Goal: Task Accomplishment & Management: Complete application form

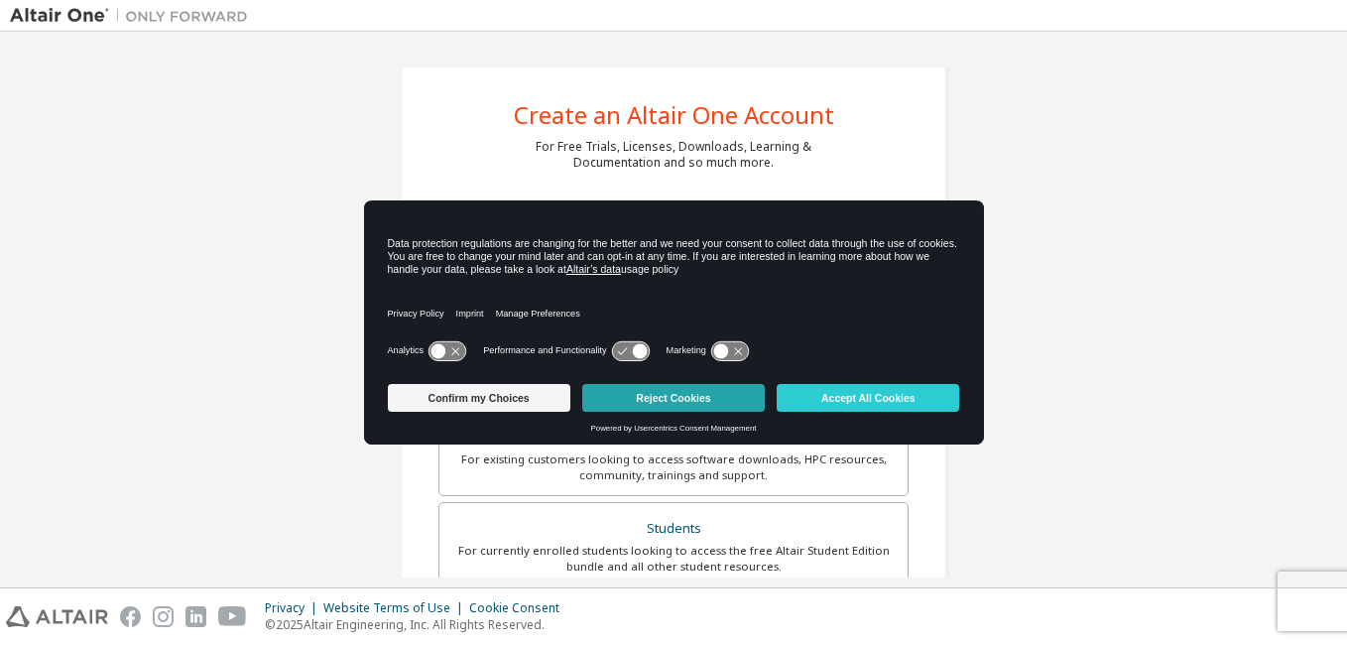
click at [667, 388] on button "Reject Cookies" at bounding box center [673, 398] width 182 height 28
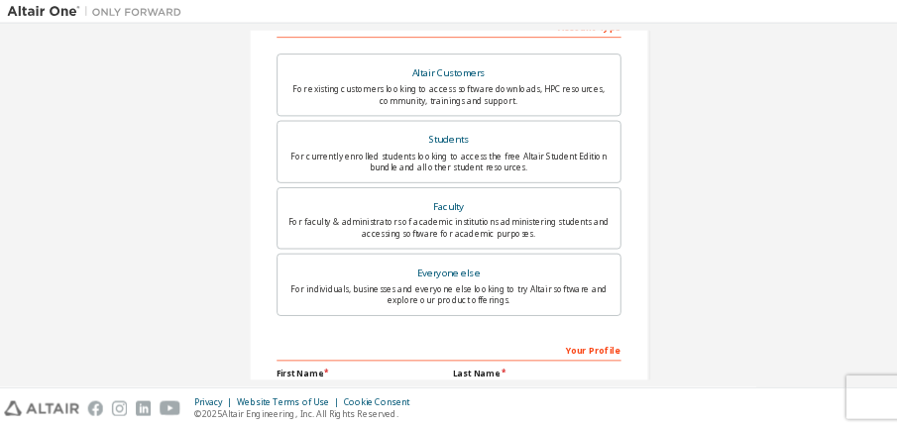
scroll to position [337, 0]
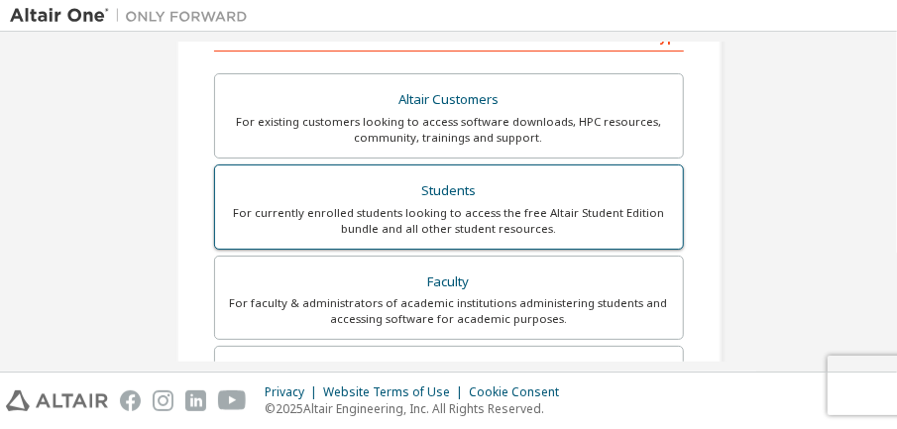
click at [458, 214] on div "For currently enrolled students looking to access the free Altair Student Editi…" at bounding box center [449, 221] width 444 height 32
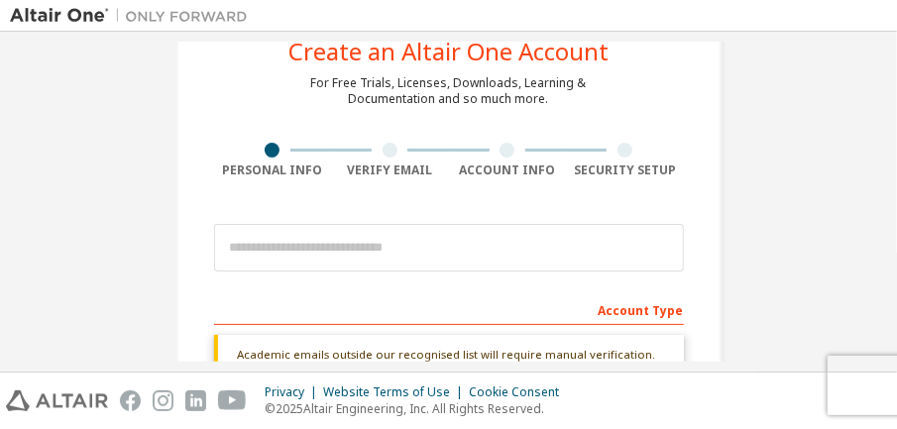
scroll to position [46, 0]
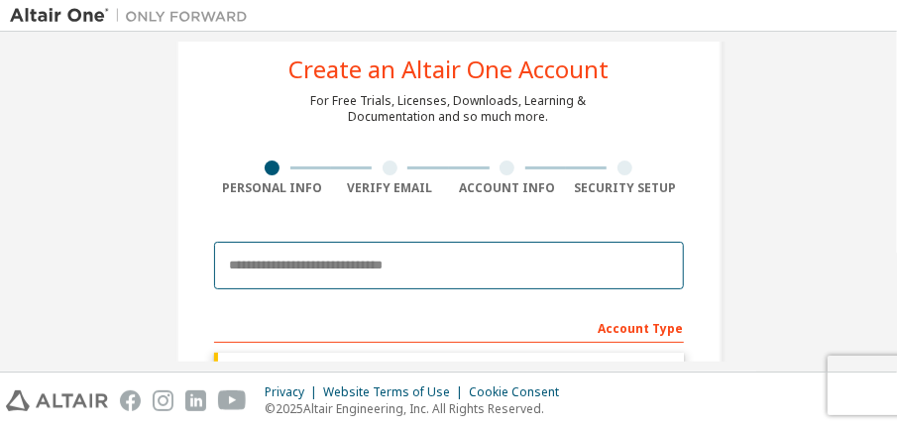
click at [422, 257] on input "email" at bounding box center [449, 266] width 470 height 48
type input "**********"
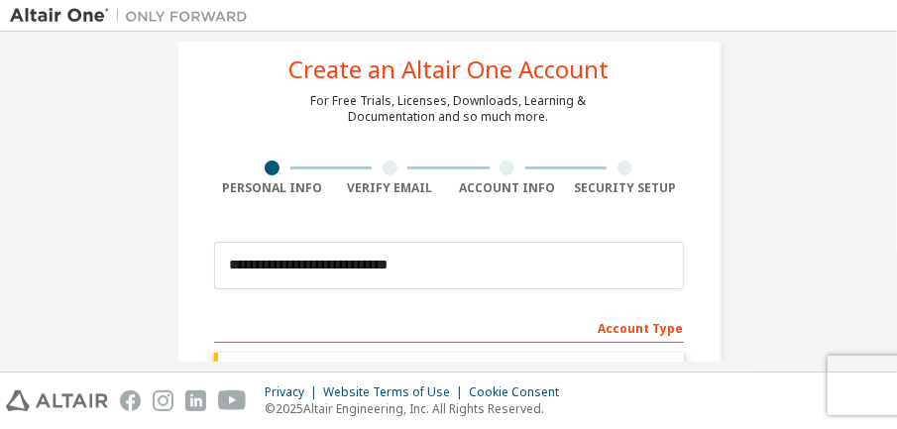
type input "****"
type input "********"
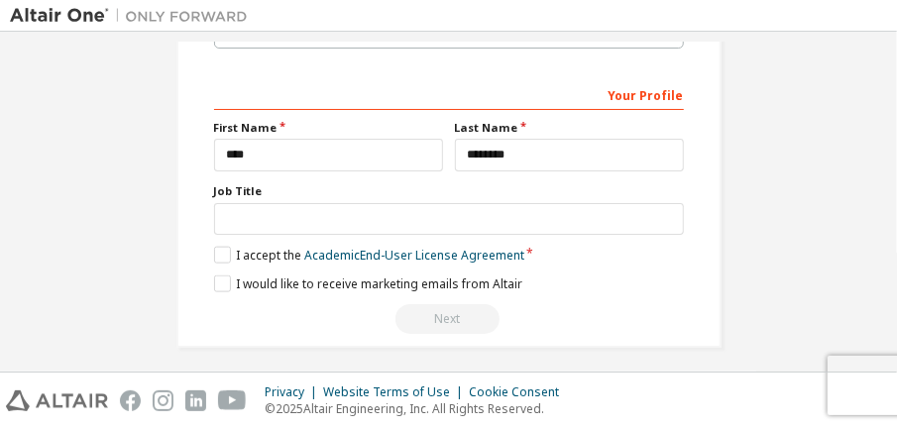
scroll to position [792, 0]
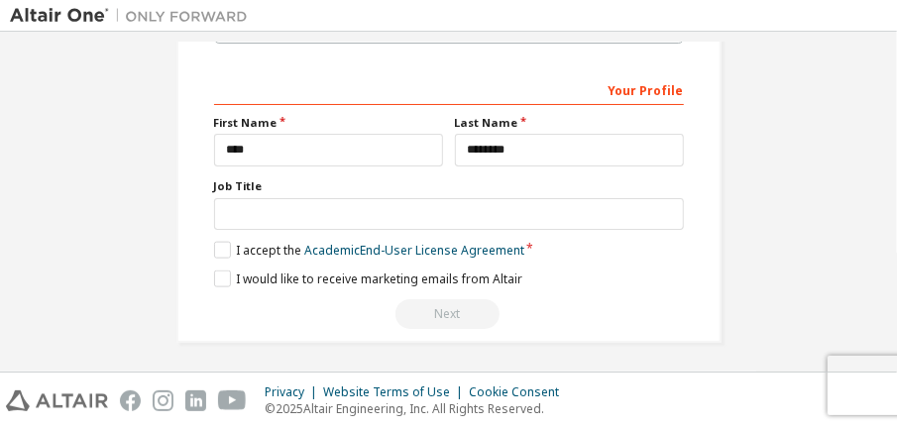
click at [214, 249] on label "I accept the Academic End-User License Agreement" at bounding box center [369, 250] width 310 height 17
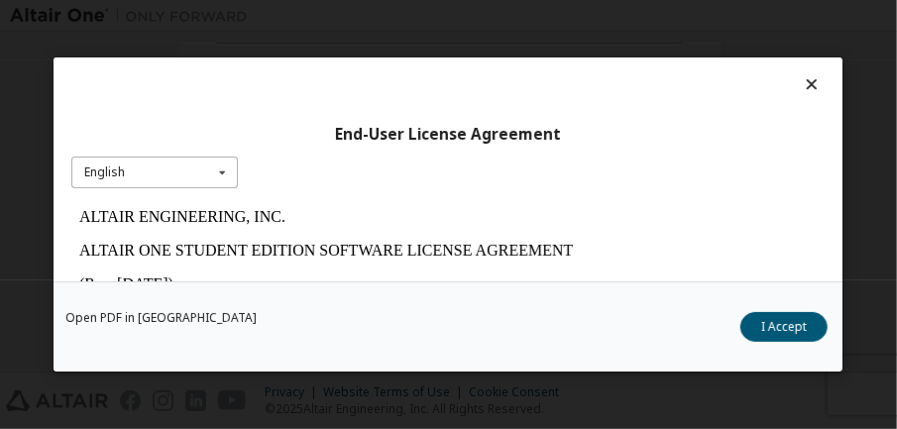
scroll to position [0, 0]
click at [223, 178] on icon at bounding box center [222, 172] width 25 height 31
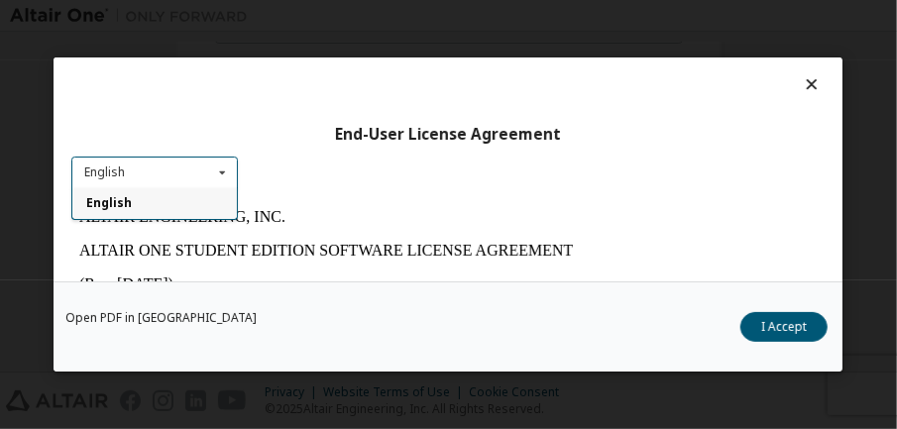
click at [358, 186] on div "End-User License Agreement English English" at bounding box center [448, 170] width 789 height 224
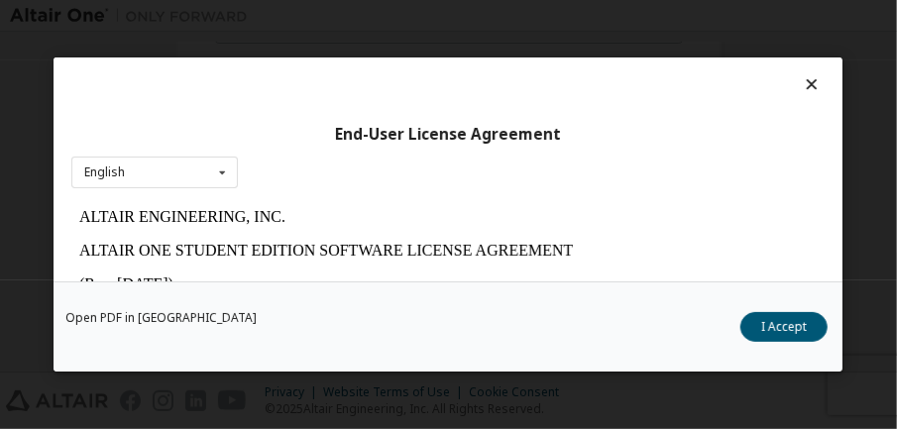
scroll to position [134, 0]
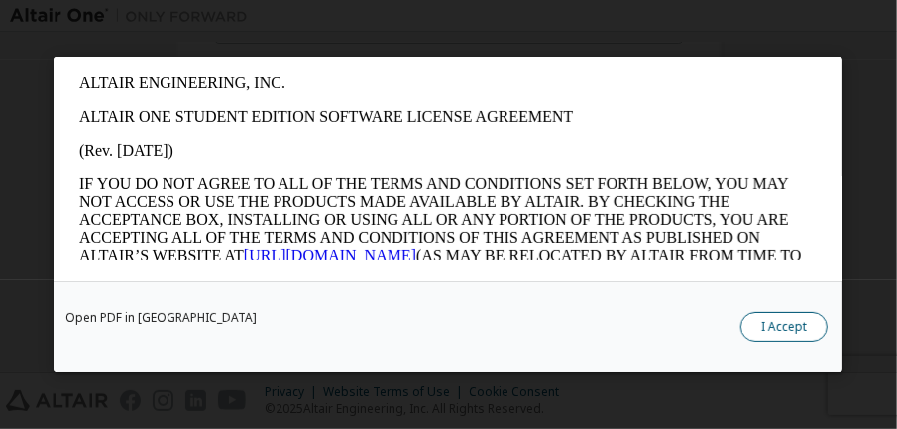
click at [775, 331] on button "I Accept" at bounding box center [785, 327] width 87 height 30
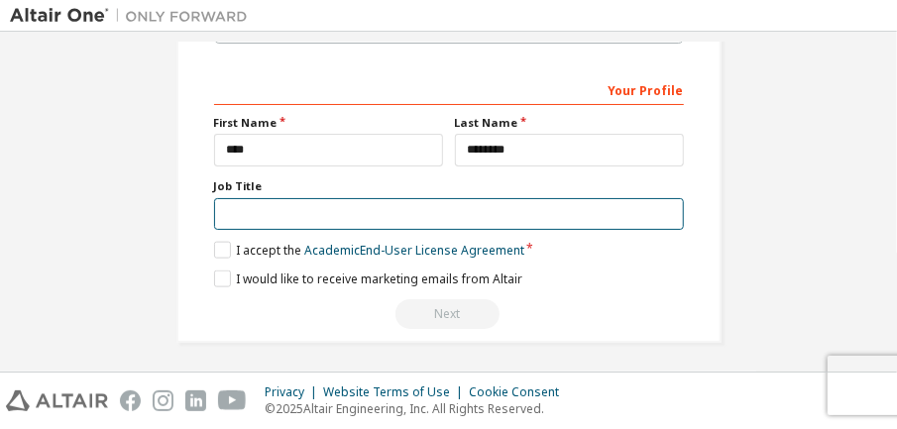
click at [290, 205] on input "text" at bounding box center [449, 214] width 470 height 33
type input "*"
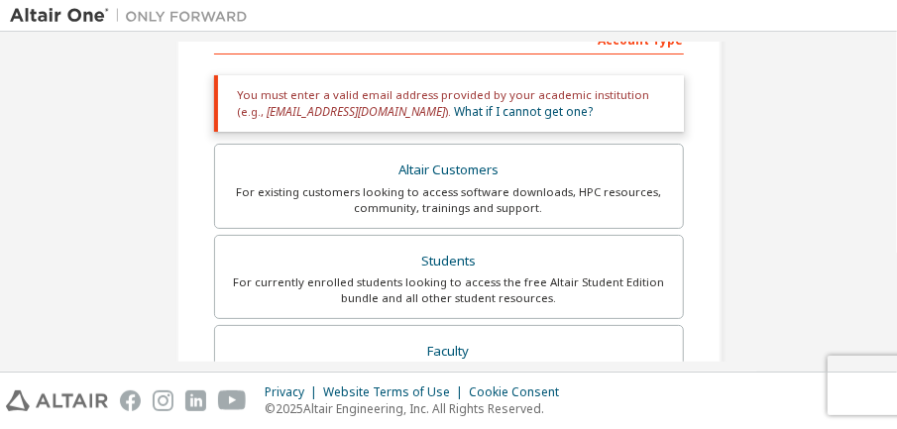
scroll to position [792, 0]
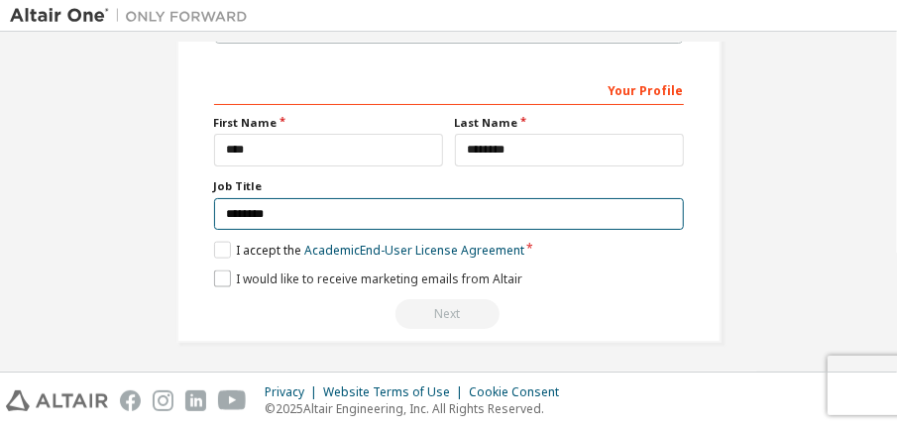
type input "********"
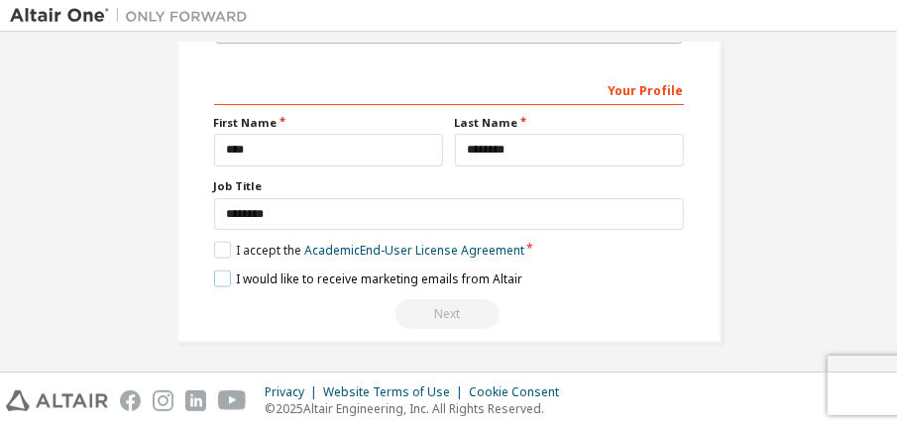
click at [458, 271] on label "I would like to receive marketing emails from Altair" at bounding box center [368, 279] width 308 height 17
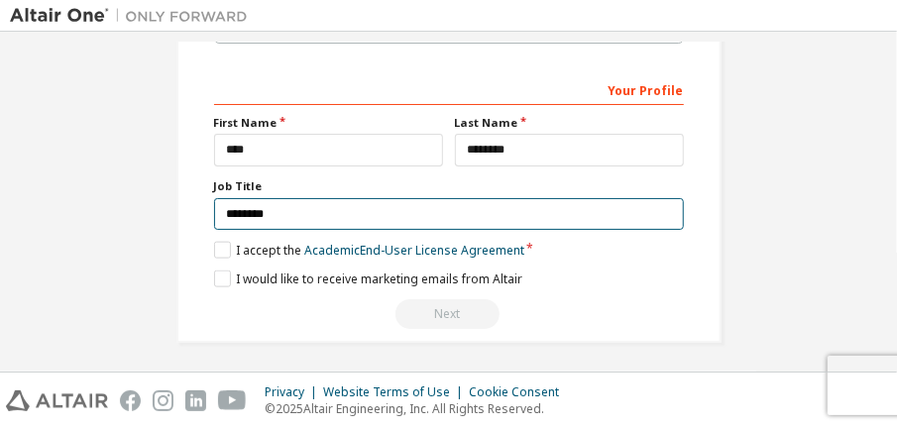
click at [286, 210] on input "********" at bounding box center [449, 214] width 470 height 33
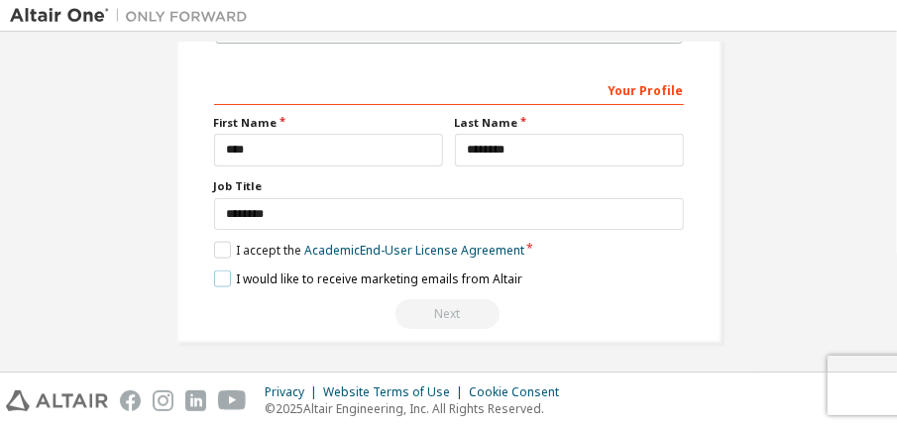
drag, startPoint x: 286, startPoint y: 210, endPoint x: 222, endPoint y: 282, distance: 95.5
click at [222, 282] on label "I would like to receive marketing emails from Altair" at bounding box center [368, 279] width 308 height 17
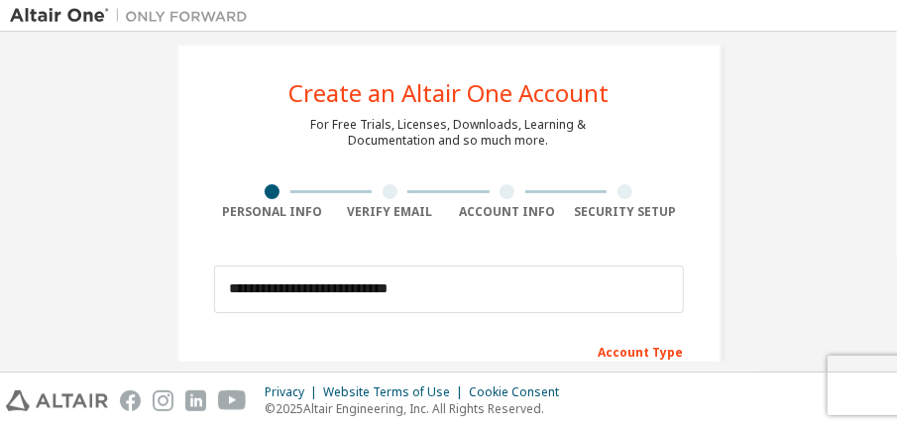
scroll to position [40, 0]
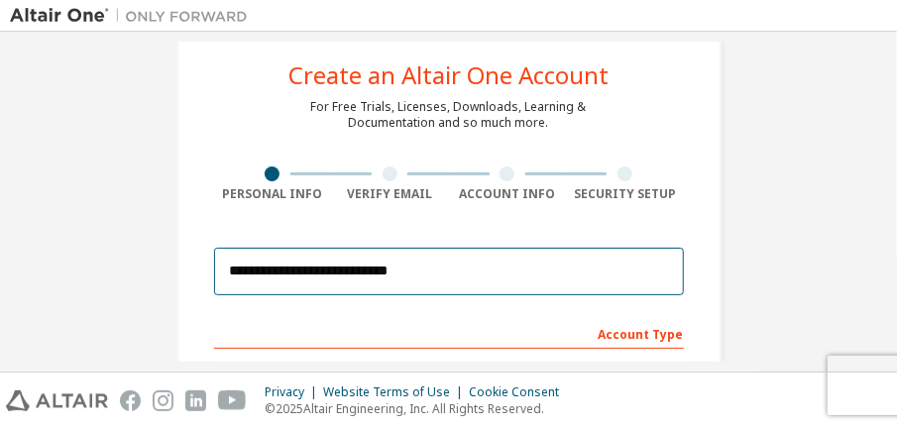
click at [349, 272] on input "**********" at bounding box center [449, 272] width 470 height 48
click at [417, 280] on input "**********" at bounding box center [449, 272] width 470 height 48
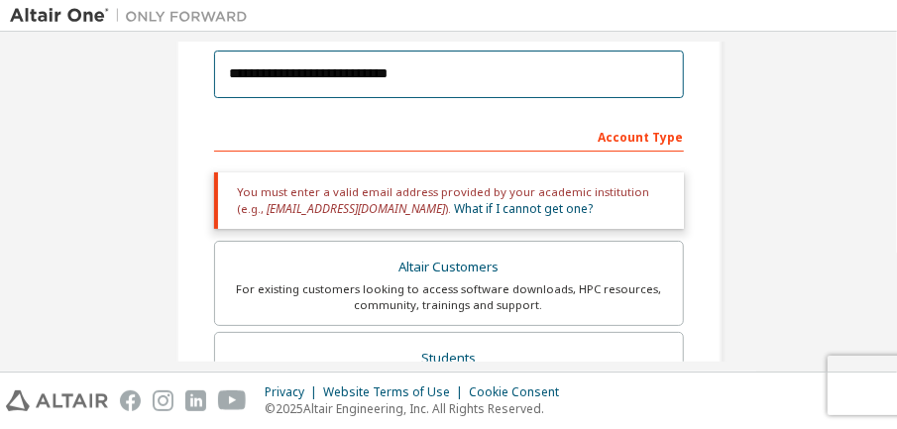
scroll to position [238, 0]
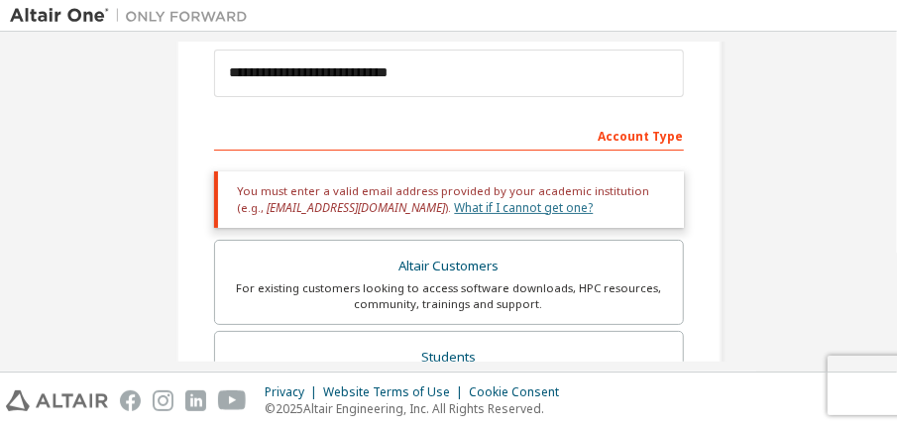
click at [455, 205] on link "What if I cannot get one?" at bounding box center [524, 207] width 139 height 17
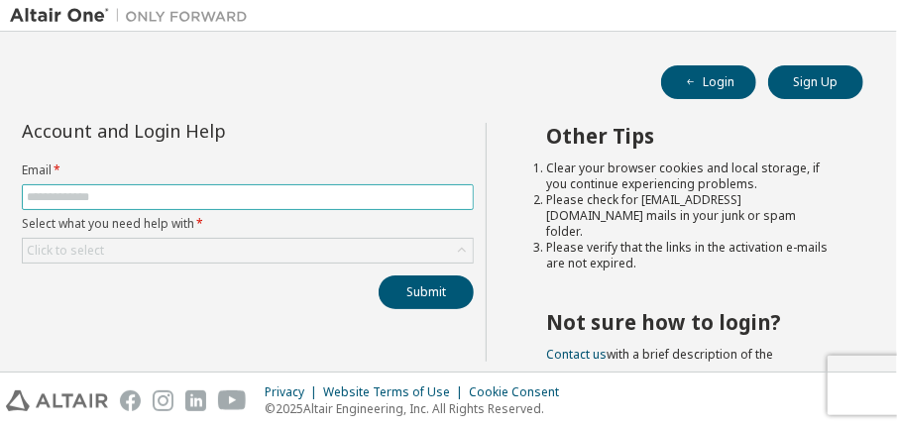
click at [317, 195] on input "text" at bounding box center [248, 197] width 442 height 16
type input "**********"
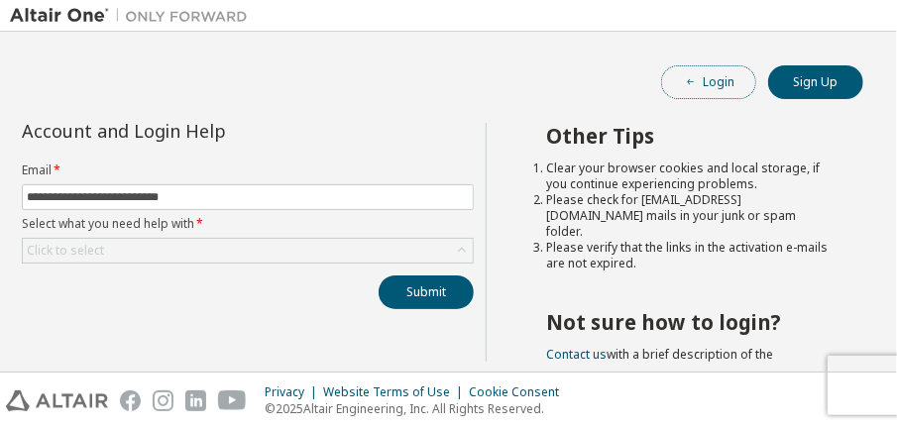
click at [716, 84] on button "Login" at bounding box center [708, 82] width 95 height 34
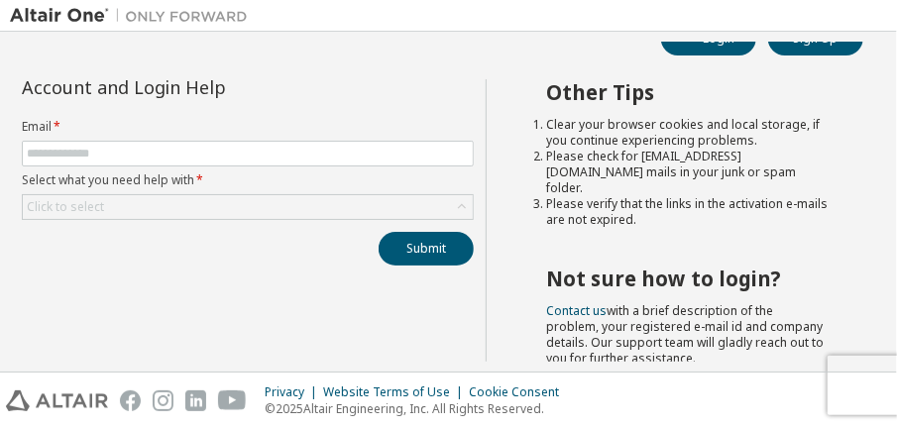
scroll to position [44, 0]
click at [362, 195] on div "Click to select" at bounding box center [248, 207] width 450 height 24
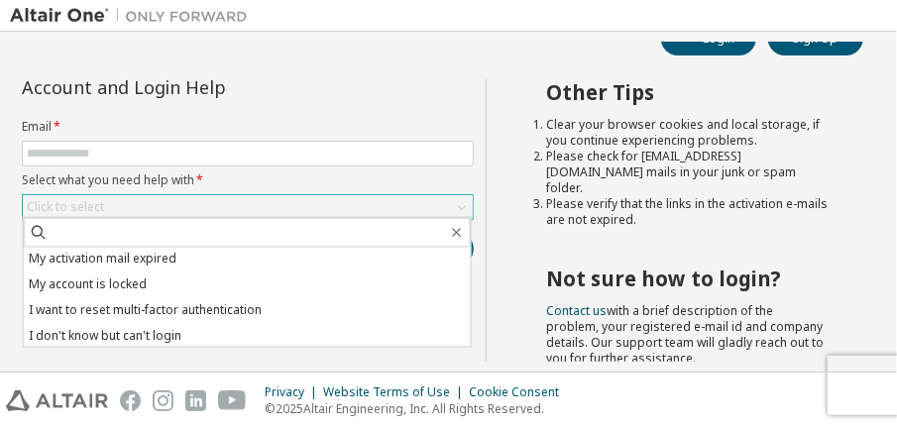
scroll to position [56, 0]
click at [292, 373] on div "Privacy Website Terms of Use Cookie Consent © 2025 Altair Engineering, Inc. All…" at bounding box center [448, 401] width 897 height 57
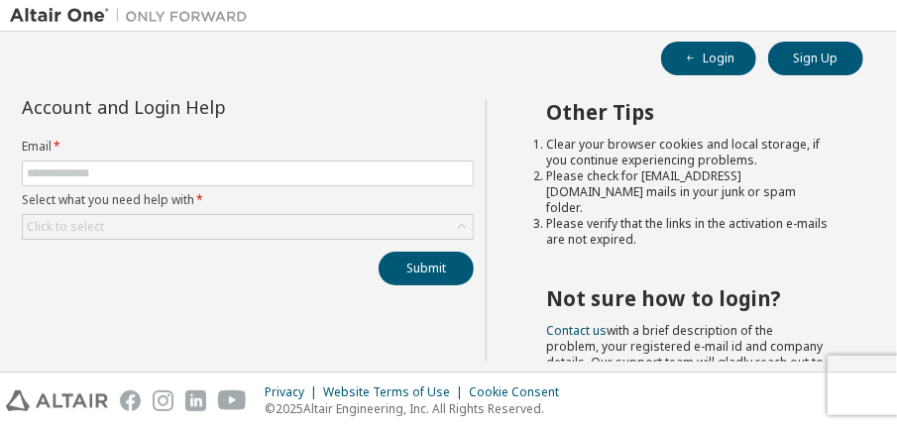
scroll to position [0, 0]
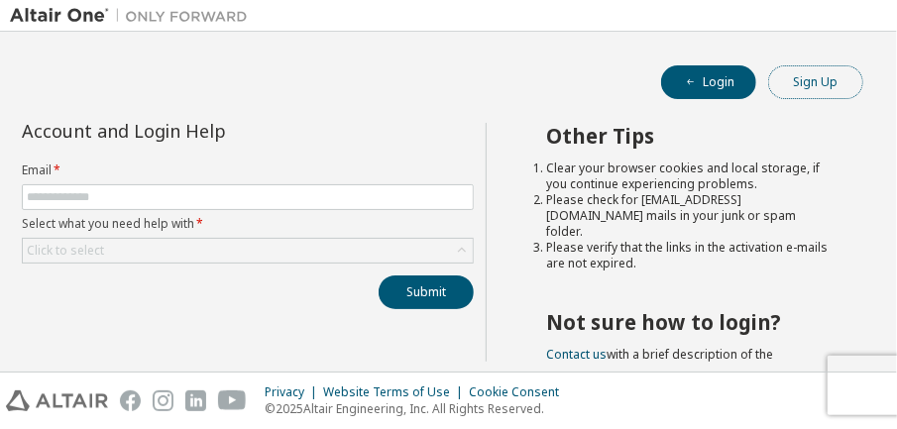
click at [773, 75] on button "Sign Up" at bounding box center [816, 82] width 95 height 34
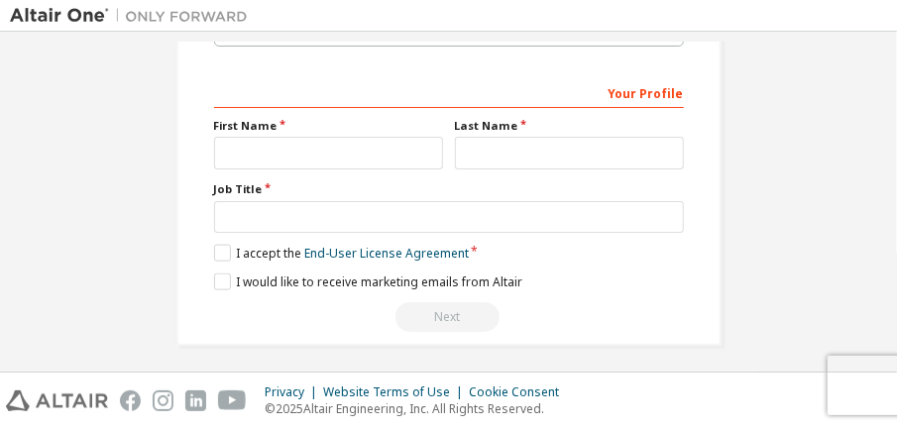
scroll to position [724, 0]
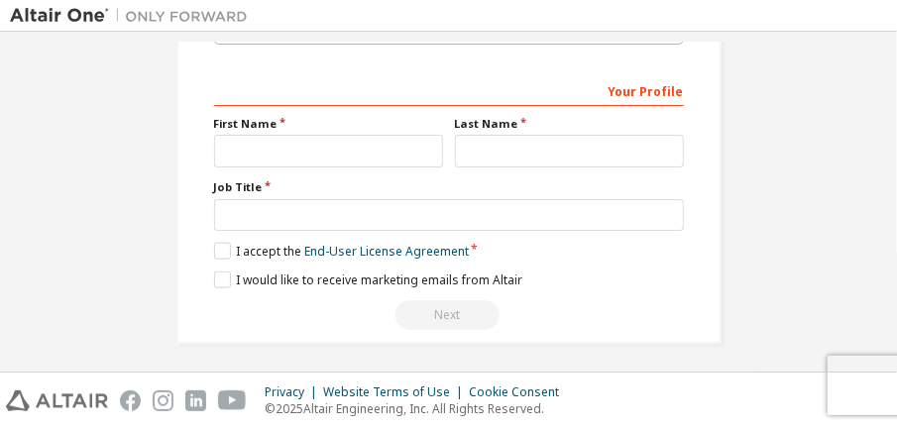
click at [514, 315] on div "Next" at bounding box center [449, 315] width 470 height 30
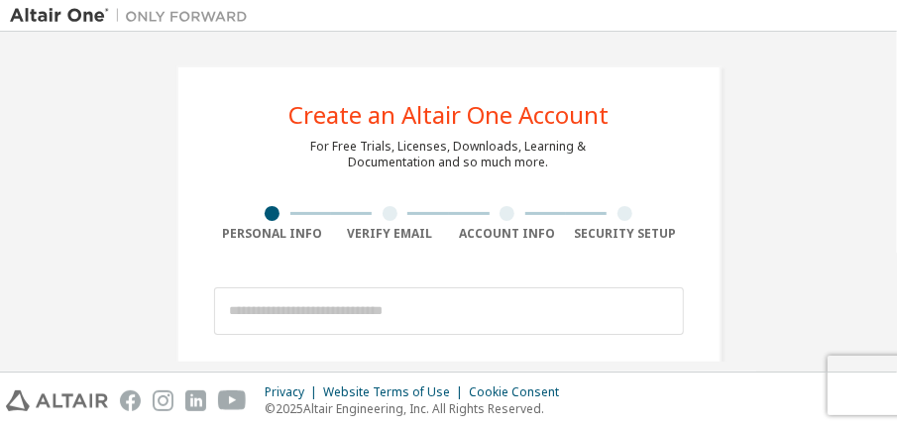
scroll to position [8, 0]
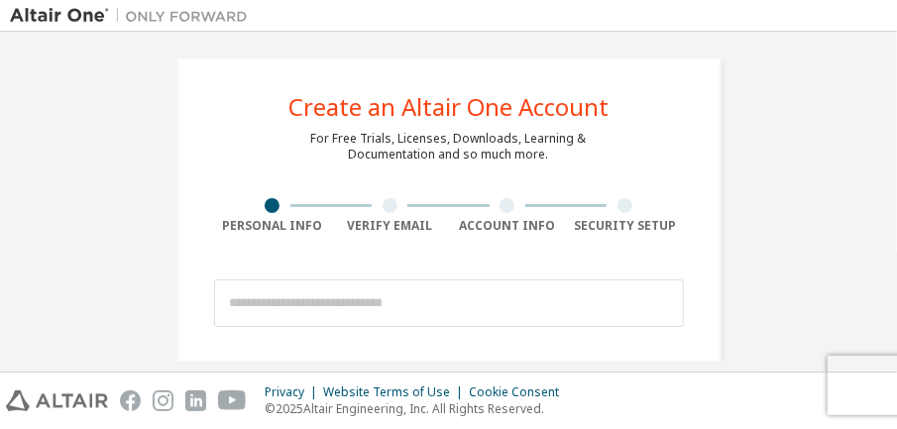
click at [383, 214] on div "Verify Email" at bounding box center [390, 216] width 118 height 36
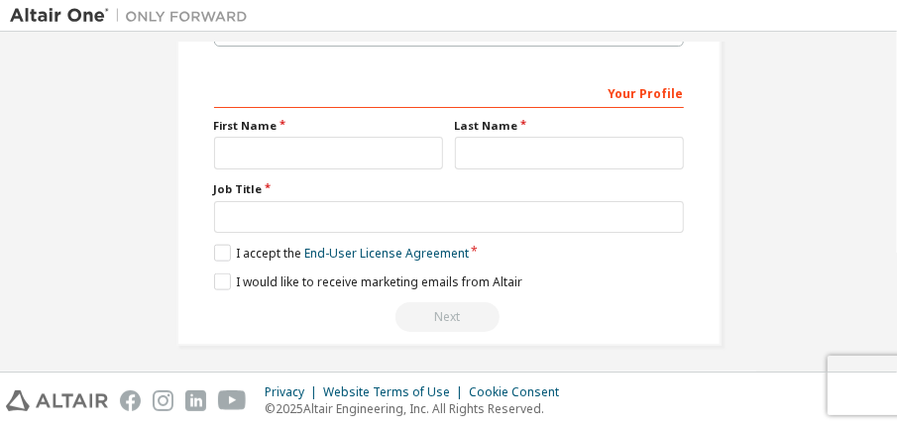
scroll to position [722, 0]
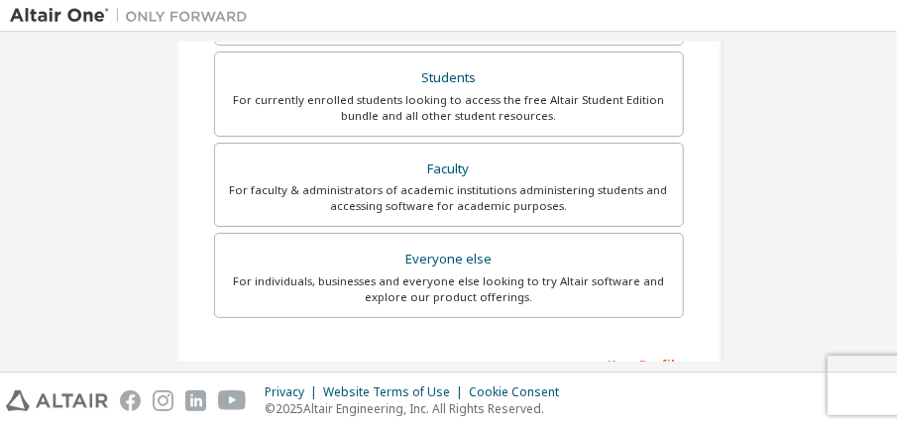
scroll to position [454, 0]
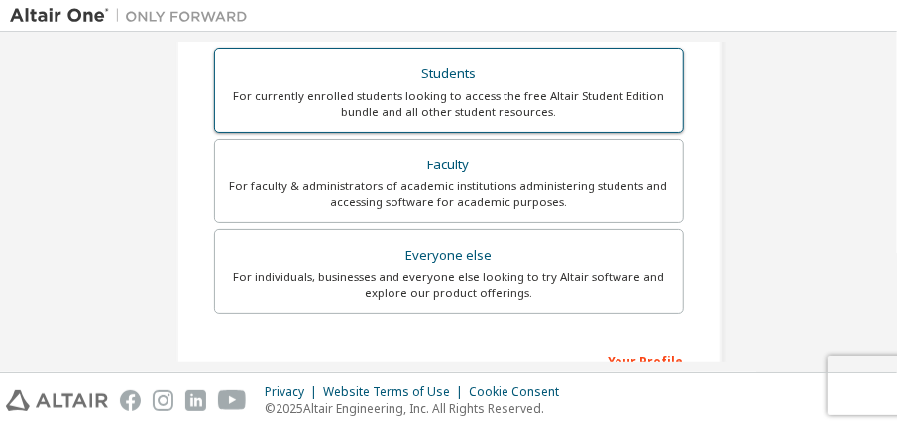
click at [481, 95] on div "For currently enrolled students looking to access the free Altair Student Editi…" at bounding box center [449, 104] width 444 height 32
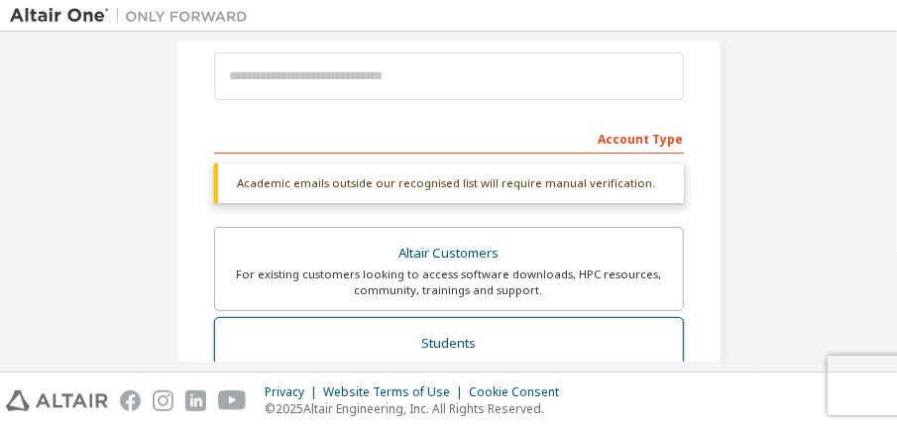
scroll to position [223, 0]
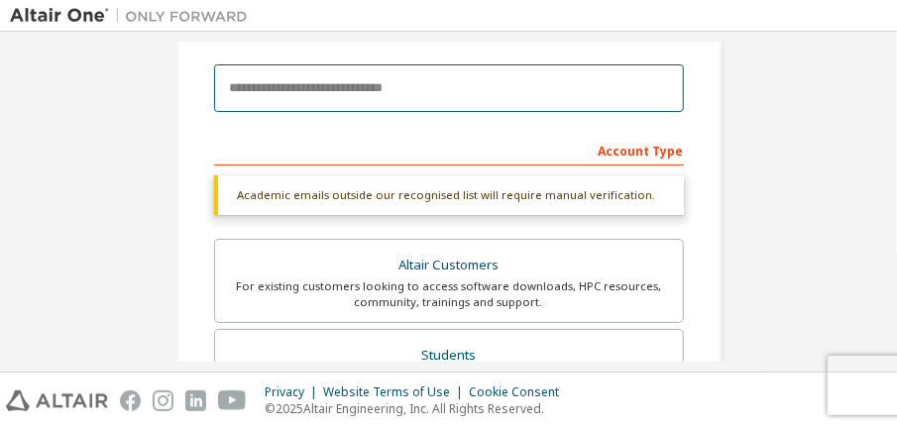
click at [434, 77] on input "email" at bounding box center [449, 88] width 470 height 48
type input "**********"
type input "****"
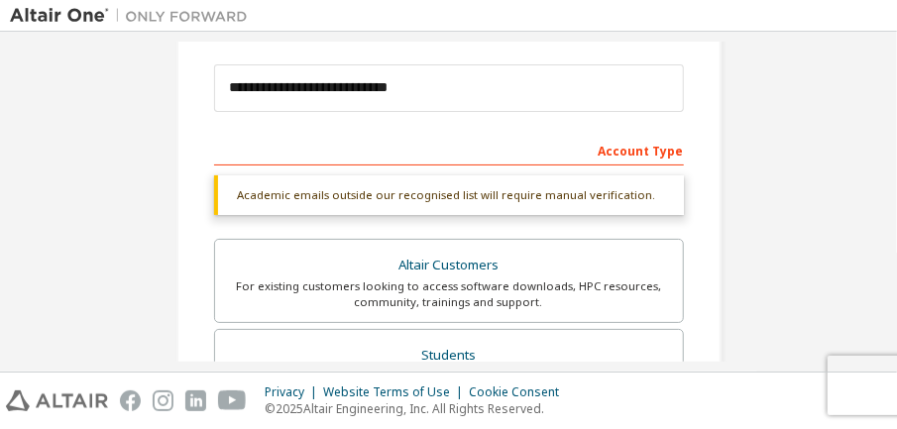
type input "********"
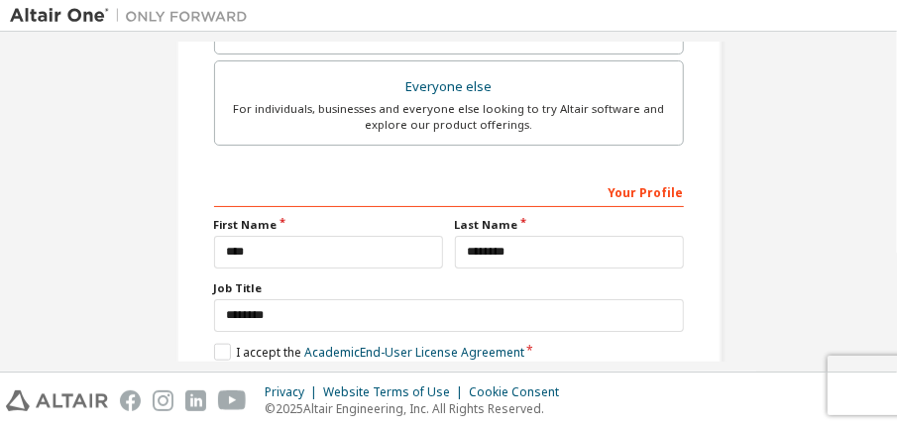
scroll to position [730, 0]
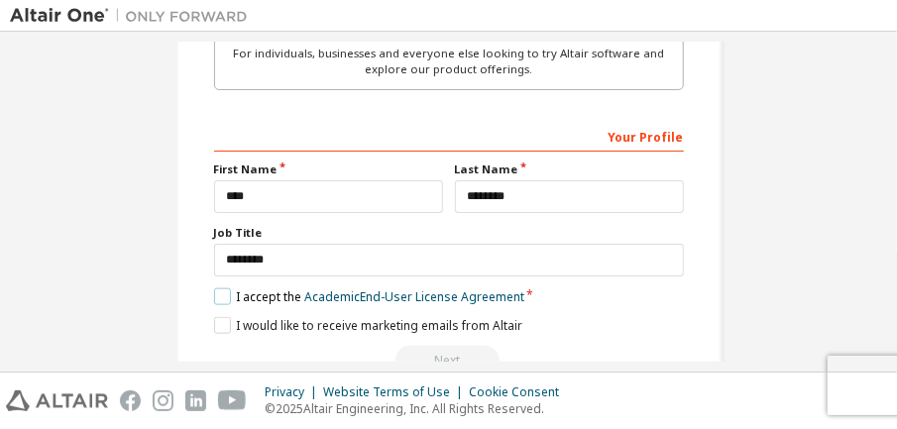
click at [220, 298] on label "I accept the Academic End-User License Agreement" at bounding box center [369, 297] width 310 height 17
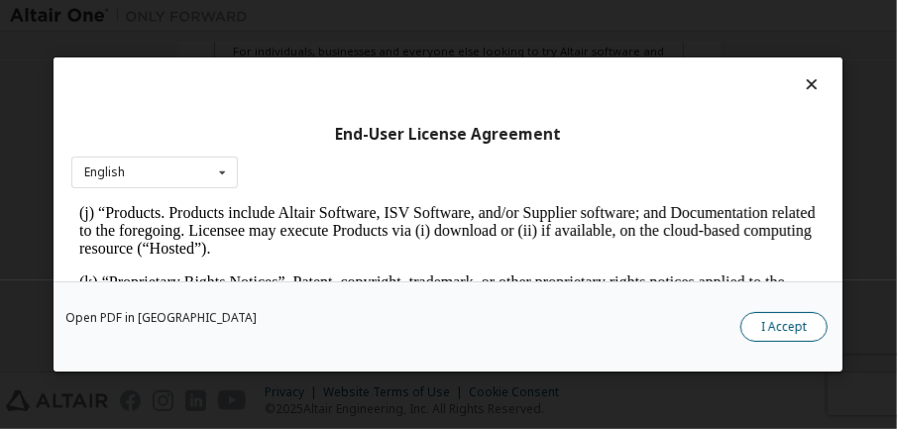
scroll to position [1044, 0]
click at [763, 326] on button "I Accept" at bounding box center [785, 327] width 87 height 30
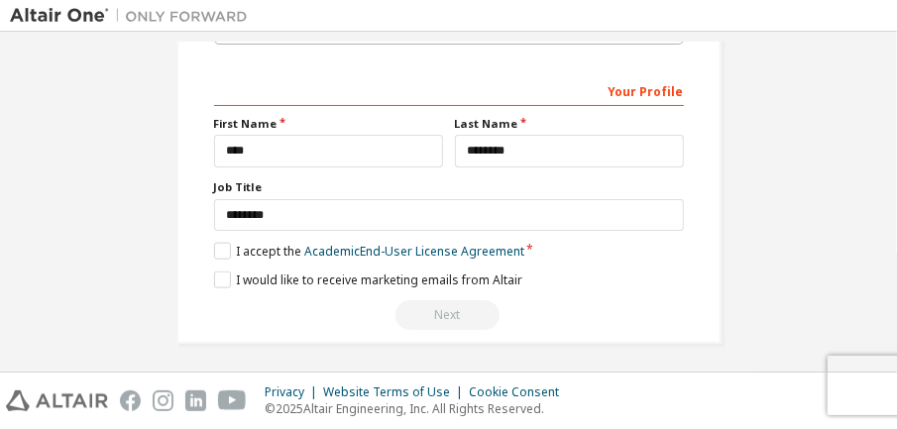
scroll to position [792, 0]
click at [218, 282] on label "I would like to receive marketing emails from Altair" at bounding box center [368, 279] width 308 height 17
click at [427, 306] on div "Next" at bounding box center [449, 314] width 470 height 30
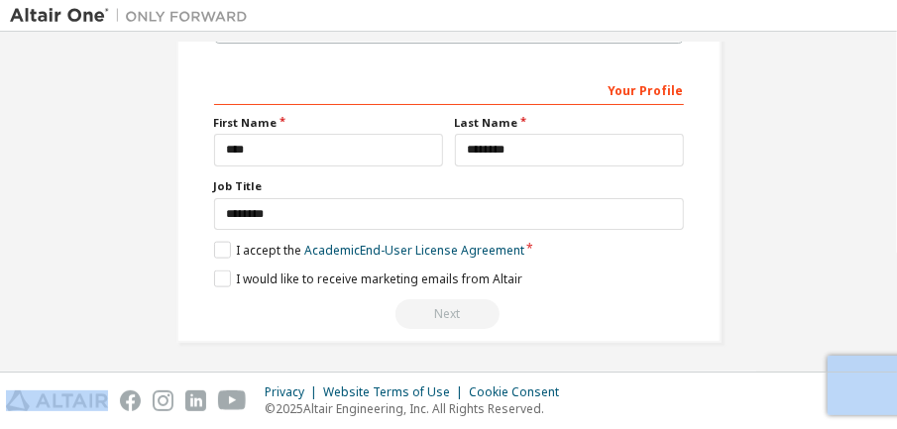
click at [427, 306] on div "Next" at bounding box center [449, 314] width 470 height 30
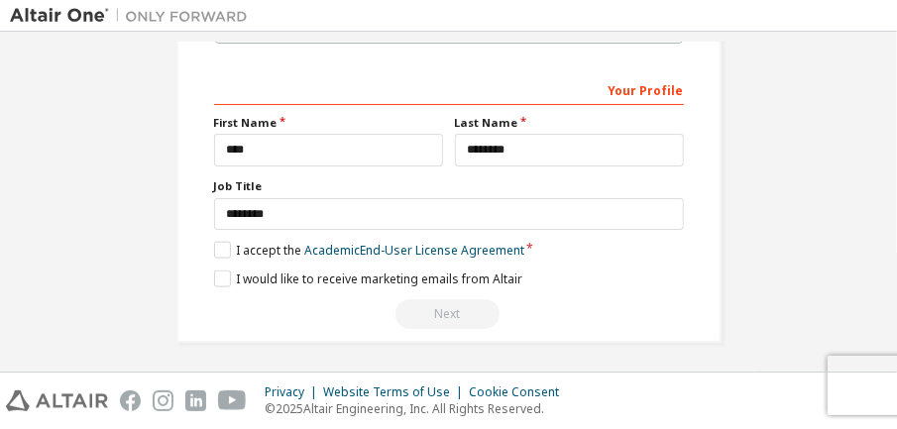
click at [427, 306] on div "Next" at bounding box center [449, 314] width 470 height 30
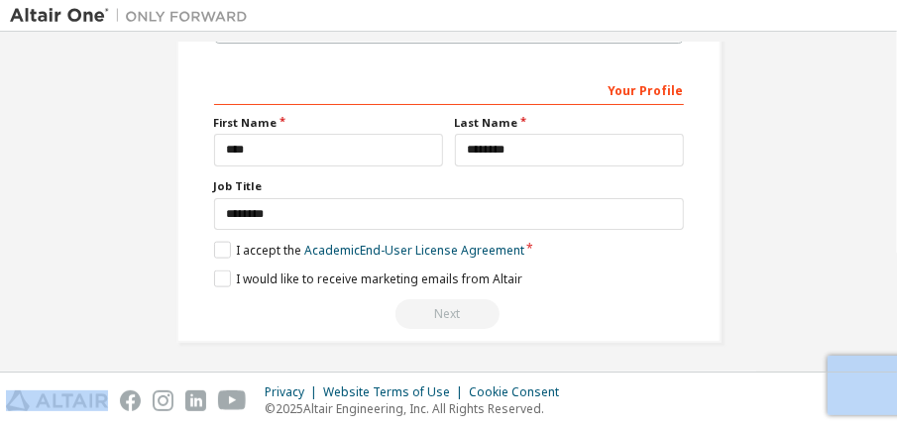
click at [427, 306] on div "Next" at bounding box center [449, 314] width 470 height 30
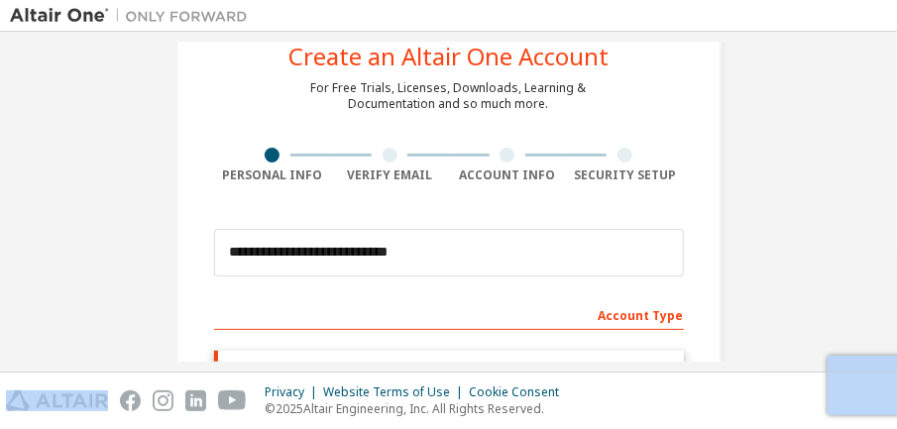
scroll to position [61, 0]
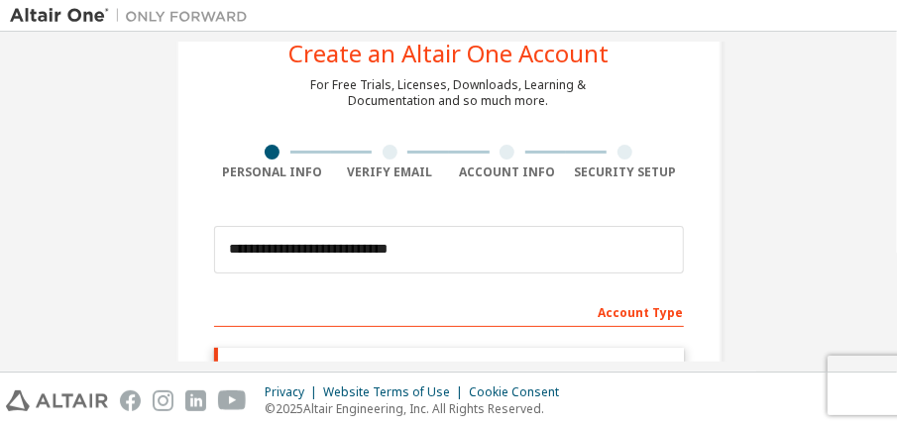
click at [387, 157] on div at bounding box center [390, 152] width 15 height 15
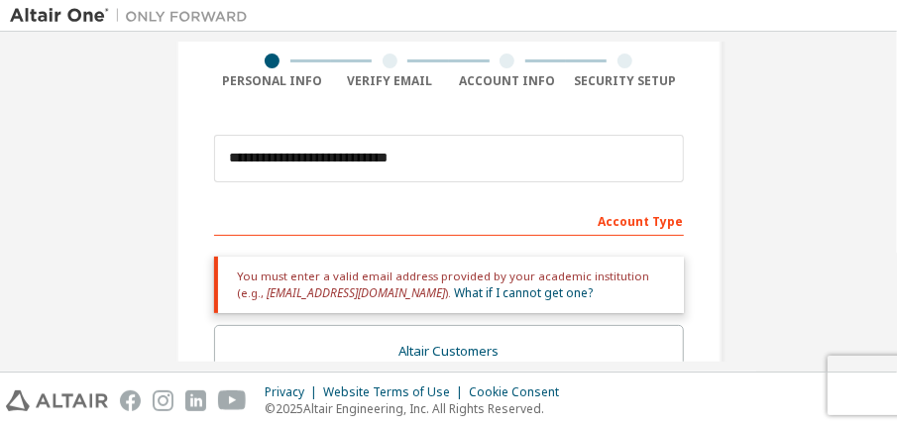
scroll to position [216, 0]
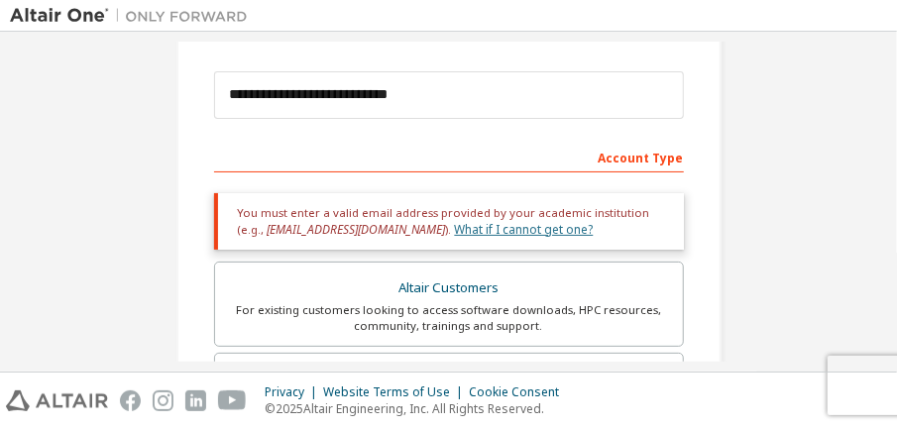
click at [455, 227] on link "What if I cannot get one?" at bounding box center [524, 229] width 139 height 17
